Goal: Transaction & Acquisition: Purchase product/service

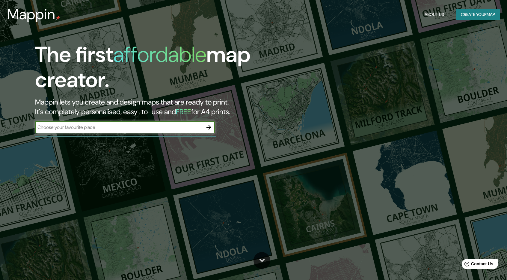
click at [487, 18] on button "Create your map" at bounding box center [478, 14] width 44 height 11
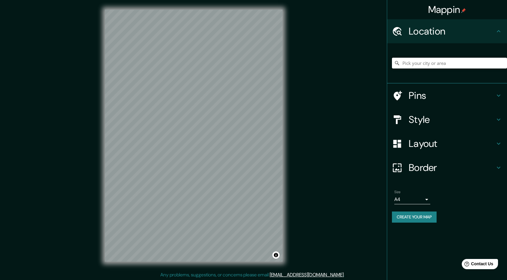
click at [409, 59] on input "Pick your city or area" at bounding box center [449, 63] width 115 height 11
click at [422, 65] on input "Paucartambo, [GEOGRAPHIC_DATA], [GEOGRAPHIC_DATA]" at bounding box center [449, 63] width 115 height 11
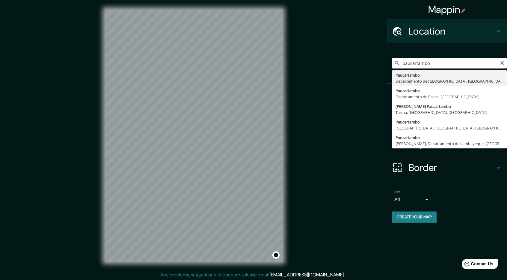
type input "Paucartambo, [GEOGRAPHIC_DATA], [GEOGRAPHIC_DATA]"
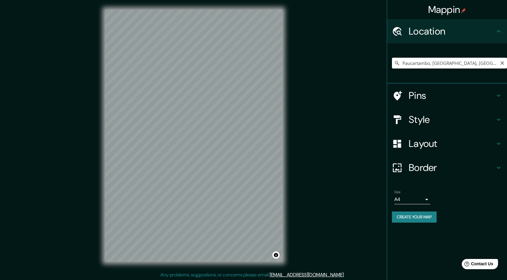
click at [427, 122] on h4 "Style" at bounding box center [452, 119] width 86 height 12
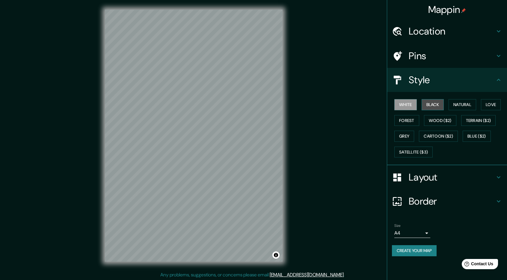
click at [431, 106] on button "Black" at bounding box center [433, 104] width 22 height 11
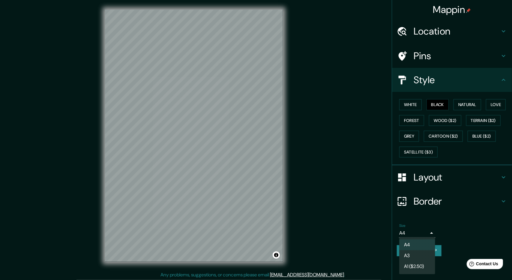
click at [430, 233] on body "Mappin Location [GEOGRAPHIC_DATA], [GEOGRAPHIC_DATA], [GEOGRAPHIC_DATA] Pins St…" at bounding box center [256, 140] width 512 height 280
click at [409, 256] on li "A3" at bounding box center [417, 255] width 36 height 11
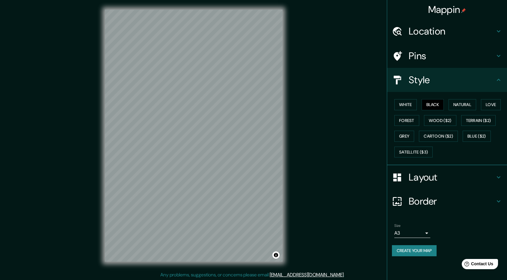
scroll to position [1, 0]
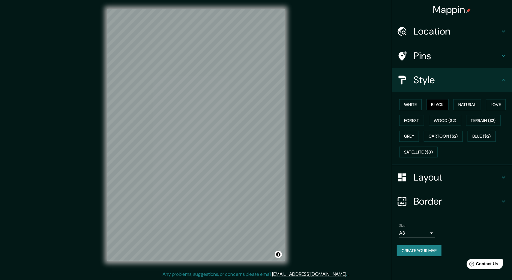
click at [427, 233] on body "Mappin Location [GEOGRAPHIC_DATA], [GEOGRAPHIC_DATA], [GEOGRAPHIC_DATA] Pins St…" at bounding box center [256, 139] width 512 height 280
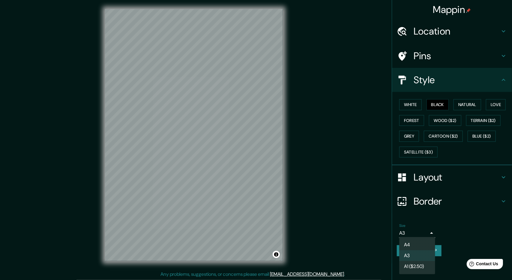
click at [427, 205] on div at bounding box center [256, 140] width 512 height 280
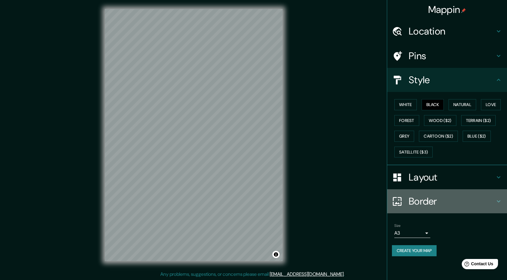
click at [434, 203] on h4 "Border" at bounding box center [452, 201] width 86 height 12
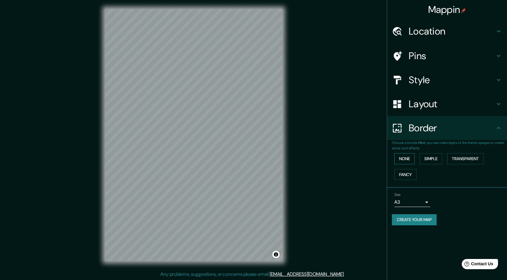
click at [402, 159] on button "None" at bounding box center [405, 158] width 20 height 11
click at [431, 161] on button "Simple" at bounding box center [431, 158] width 23 height 11
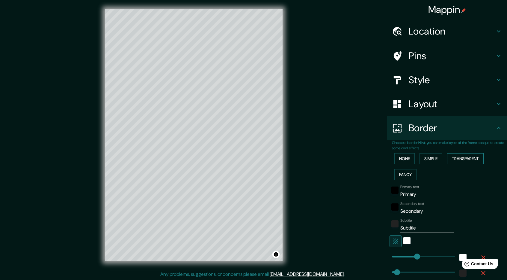
click at [461, 160] on button "Transparent" at bounding box center [465, 158] width 37 height 11
click at [405, 173] on button "Fancy" at bounding box center [406, 174] width 22 height 11
click at [402, 161] on button "None" at bounding box center [405, 158] width 20 height 11
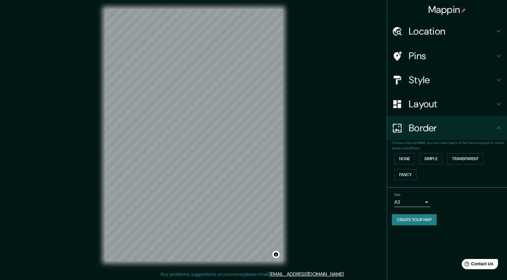
scroll to position [0, 0]
click at [447, 101] on h4 "Layout" at bounding box center [452, 104] width 86 height 12
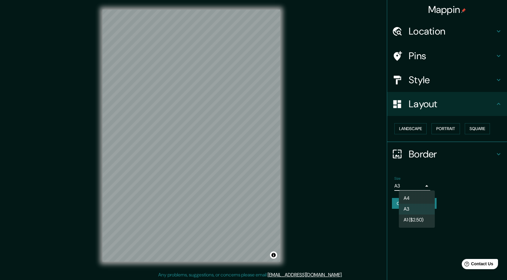
click at [429, 188] on body "Mappin Location [GEOGRAPHIC_DATA], [GEOGRAPHIC_DATA], [GEOGRAPHIC_DATA] Pins St…" at bounding box center [253, 140] width 507 height 280
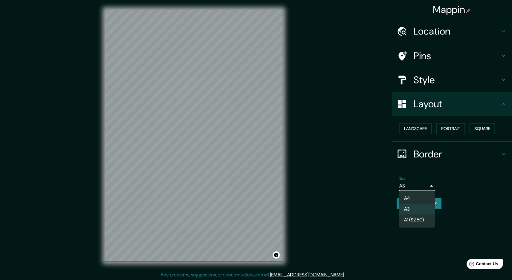
click at [421, 201] on li "A4" at bounding box center [417, 198] width 36 height 11
click at [423, 186] on body "Mappin Location [GEOGRAPHIC_DATA], [GEOGRAPHIC_DATA], [GEOGRAPHIC_DATA] Pins St…" at bounding box center [256, 140] width 512 height 280
click at [421, 202] on li "A4" at bounding box center [417, 198] width 36 height 11
click at [424, 187] on body "Mappin Location [GEOGRAPHIC_DATA], [GEOGRAPHIC_DATA], [GEOGRAPHIC_DATA] Pins St…" at bounding box center [256, 140] width 512 height 280
click at [425, 206] on li "A3" at bounding box center [417, 208] width 36 height 11
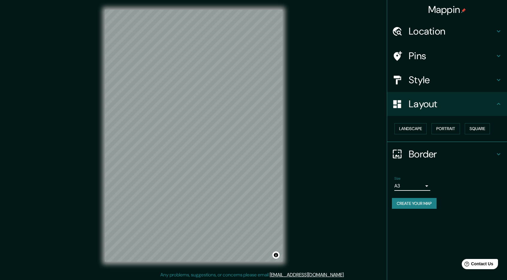
click at [436, 79] on h4 "Style" at bounding box center [452, 80] width 86 height 12
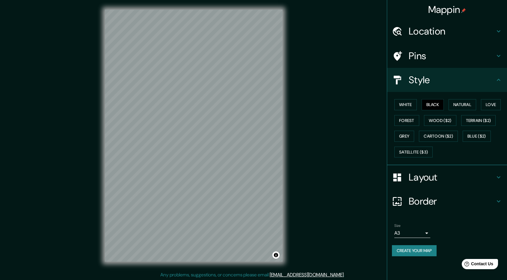
click at [329, 98] on div "Mappin Location [GEOGRAPHIC_DATA], [GEOGRAPHIC_DATA], [GEOGRAPHIC_DATA] Pins St…" at bounding box center [253, 140] width 507 height 280
click at [454, 179] on h4 "Layout" at bounding box center [452, 177] width 86 height 12
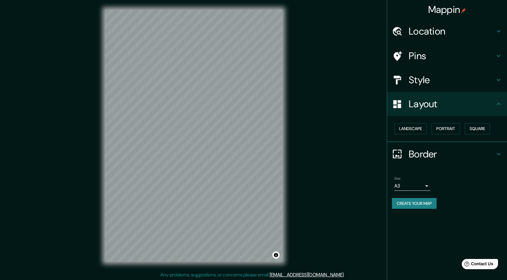
click at [403, 201] on button "Create your map" at bounding box center [414, 203] width 45 height 11
click at [404, 201] on button "Create your map" at bounding box center [414, 203] width 45 height 11
click at [414, 188] on body "Mappin Location [GEOGRAPHIC_DATA], [GEOGRAPHIC_DATA], [GEOGRAPHIC_DATA] Pins St…" at bounding box center [253, 140] width 507 height 280
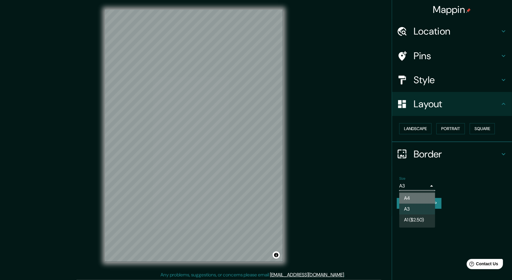
click at [412, 200] on li "A4" at bounding box center [417, 198] width 36 height 11
type input "single"
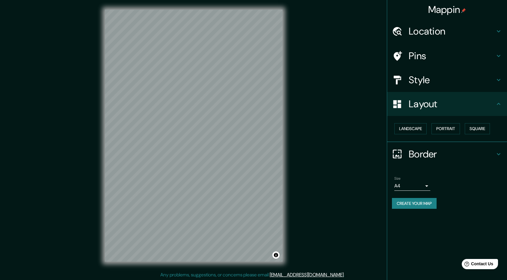
click at [352, 271] on div "Any problems, suggestions, or concerns please email [EMAIL_ADDRESS][DOMAIN_NAME…" at bounding box center [253, 274] width 507 height 7
